Goal: Task Accomplishment & Management: Manage account settings

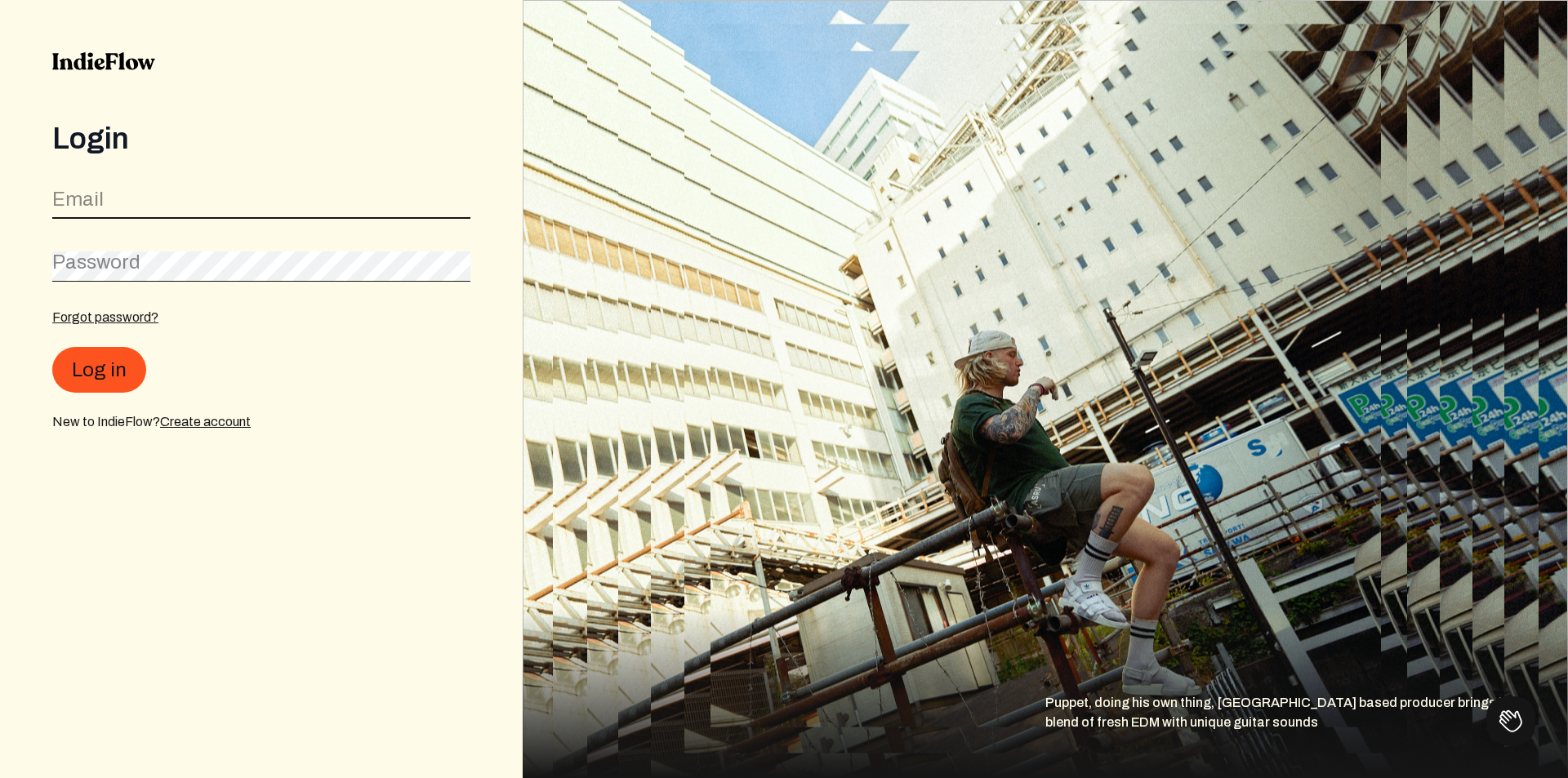
click at [316, 206] on input "email" at bounding box center [260, 203] width 418 height 31
type input "[EMAIL_ADDRESS][DOMAIN_NAME]"
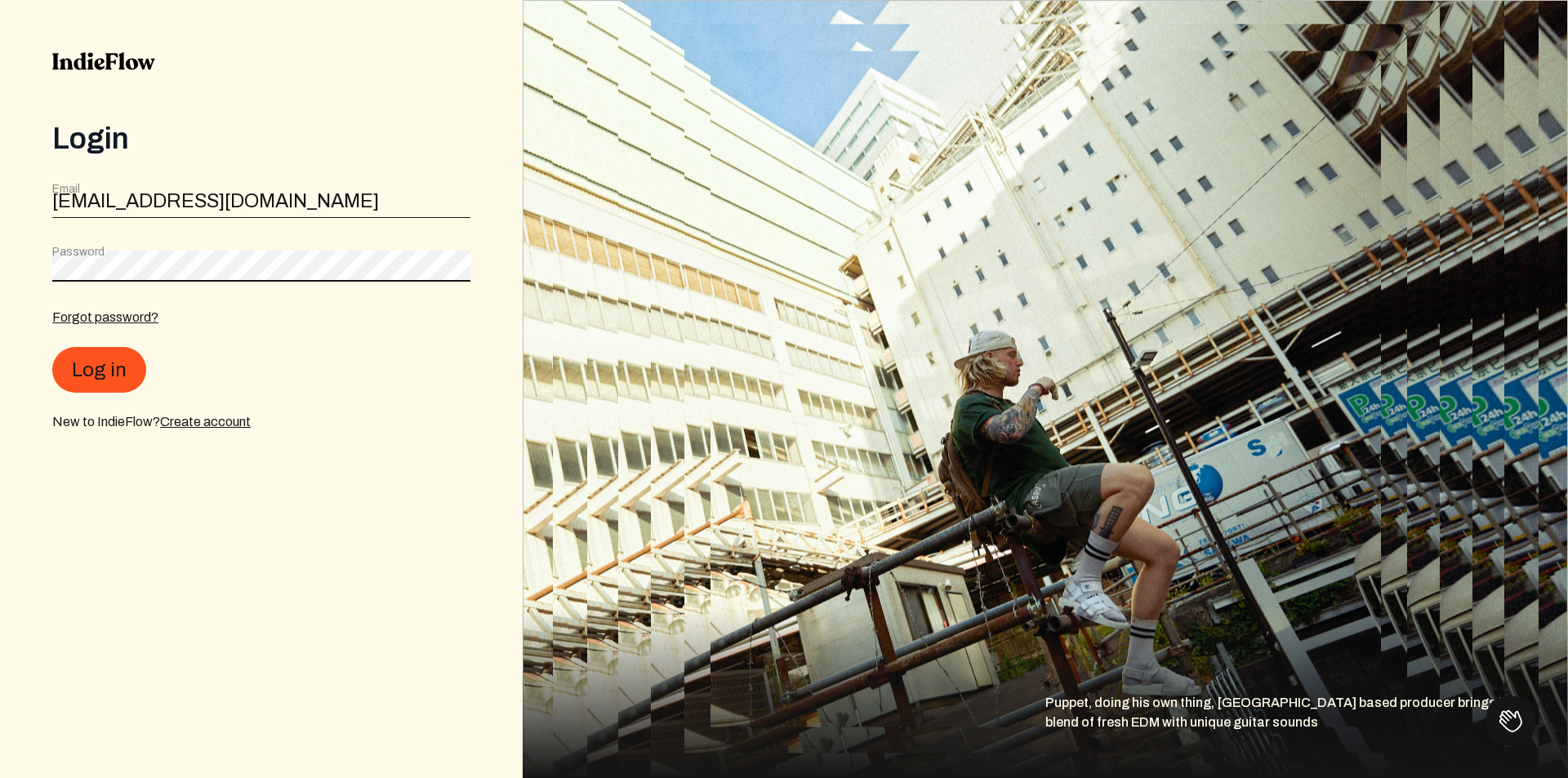
click at [52, 347] on button "Log in" at bounding box center [99, 370] width 94 height 46
click at [200, 422] on link "Create account" at bounding box center [205, 421] width 91 height 14
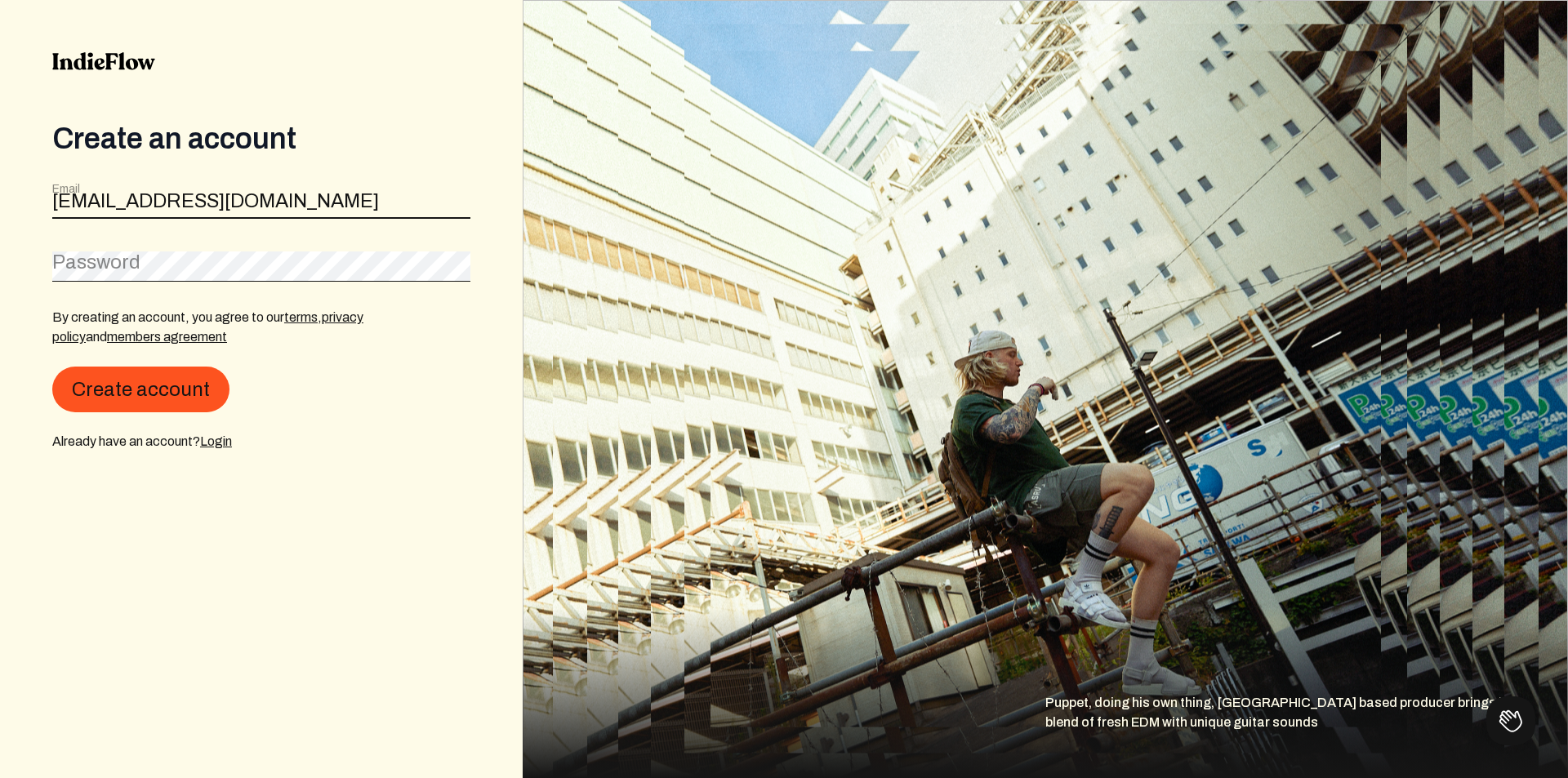
click at [135, 203] on input "[EMAIL_ADDRESS][DOMAIN_NAME]" at bounding box center [260, 203] width 418 height 31
type input "[EMAIL_ADDRESS][DOMAIN_NAME]"
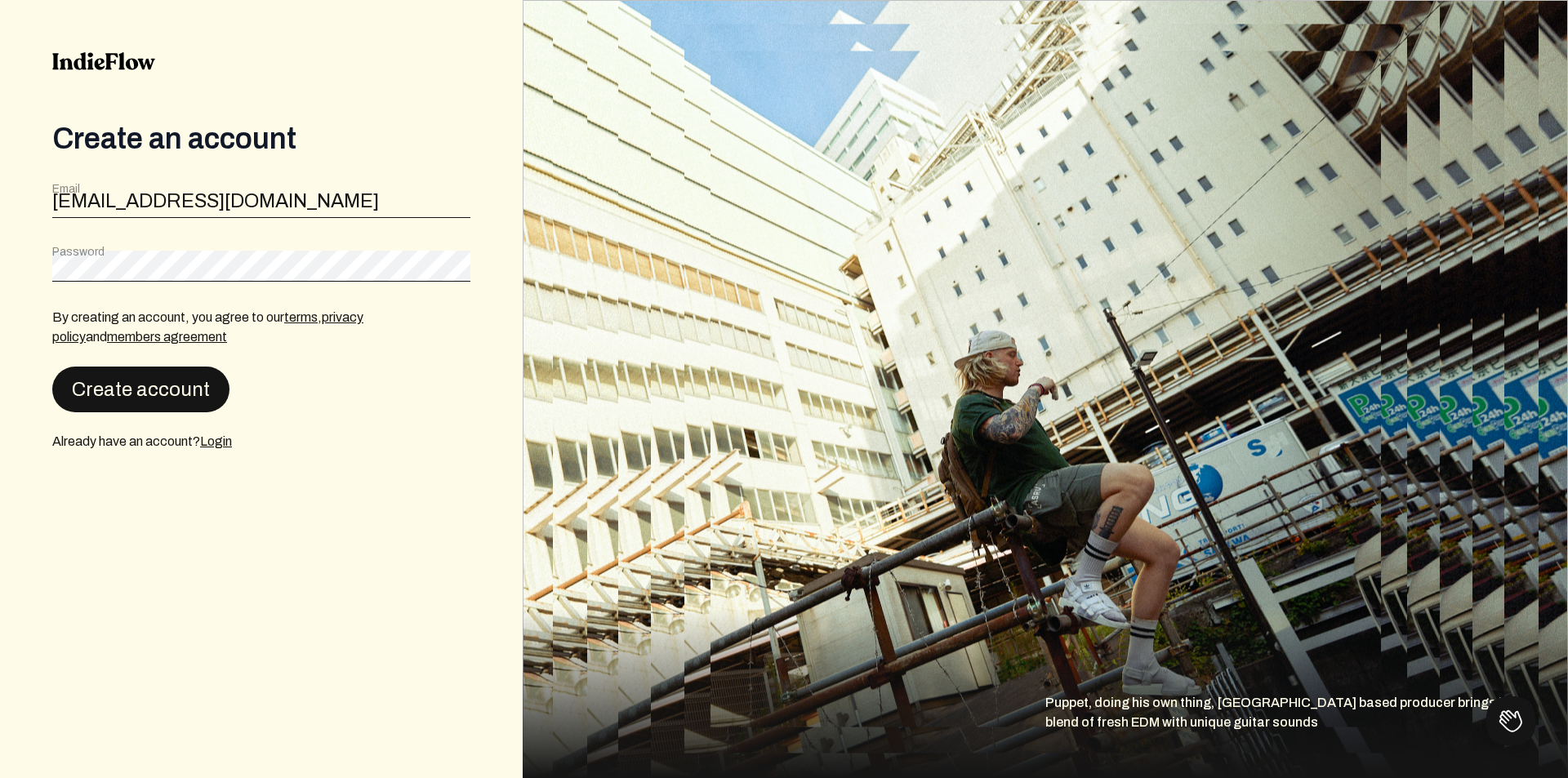
click at [148, 383] on button "Create account" at bounding box center [140, 389] width 177 height 46
drag, startPoint x: 207, startPoint y: 509, endPoint x: 111, endPoint y: 487, distance: 98.5
click at [110, 496] on h3 "Unknown Error" at bounding box center [267, 500] width 381 height 20
